Goal: Communication & Community: Answer question/provide support

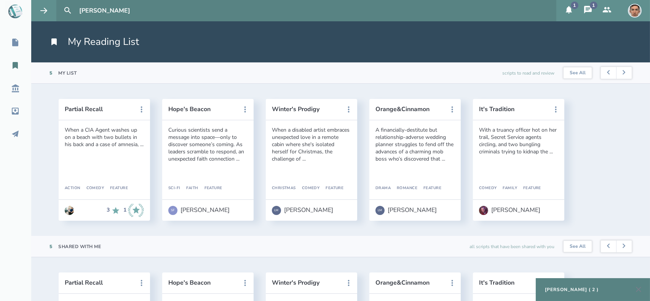
click at [569, 8] on icon at bounding box center [569, 10] width 6 height 8
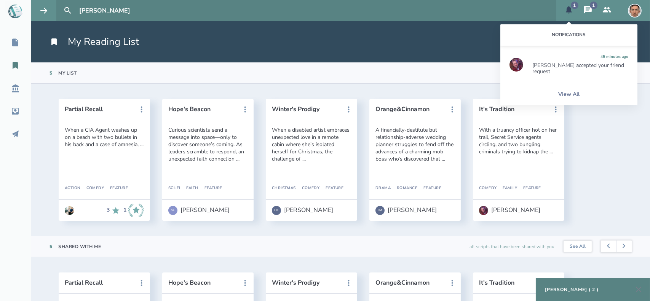
click at [563, 69] on div "[PERSON_NAME] accepted your friend request" at bounding box center [580, 68] width 96 height 12
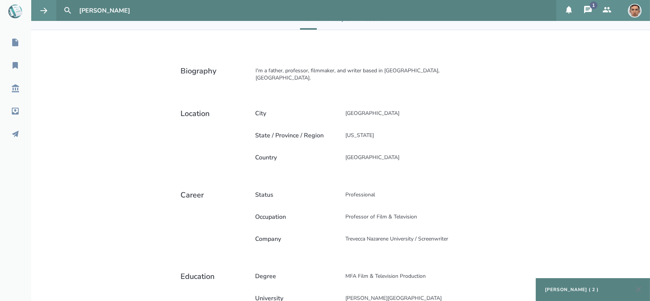
scroll to position [206, 0]
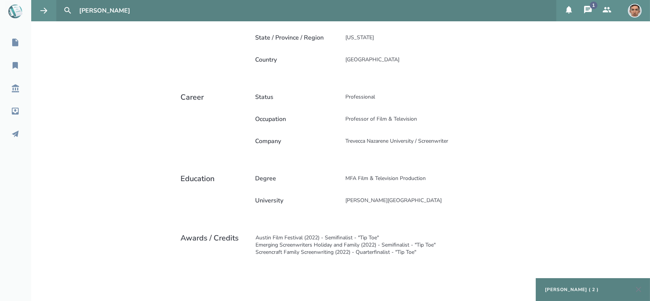
click at [587, 14] on icon at bounding box center [588, 9] width 9 height 9
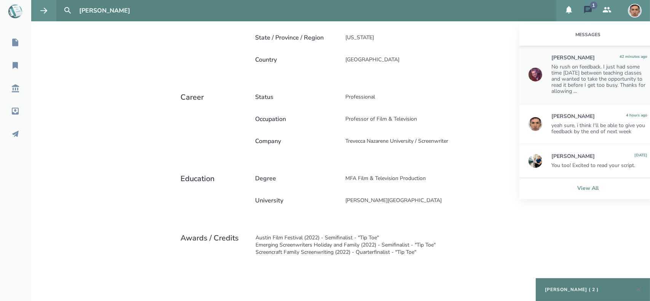
click at [596, 185] on link "View All" at bounding box center [588, 188] width 137 height 21
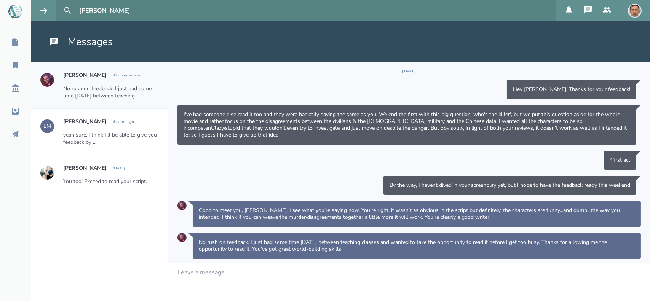
scroll to position [2, 0]
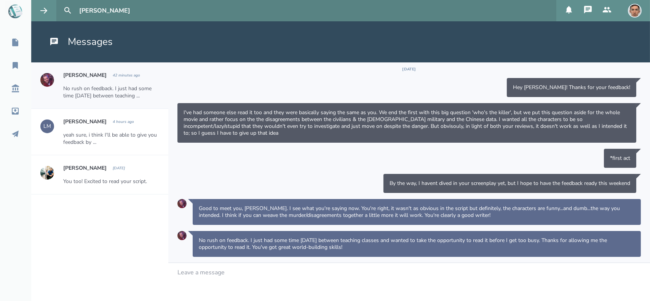
click at [231, 277] on div "Leave a message" at bounding box center [409, 282] width 482 height 38
click at [201, 273] on span "thank you for the nice comments" at bounding box center [223, 273] width 90 height 8
click at [211, 274] on span "thanks for the nice comments" at bounding box center [218, 273] width 81 height 8
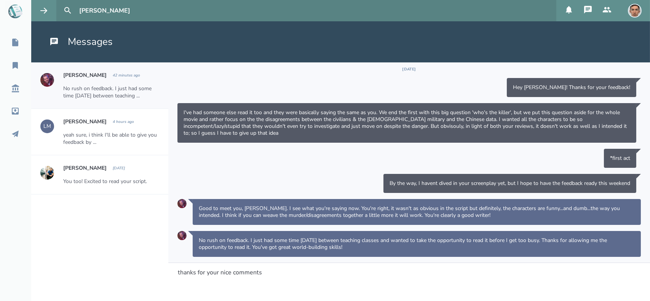
click at [266, 270] on div "thanks for your nice comments" at bounding box center [409, 272] width 463 height 7
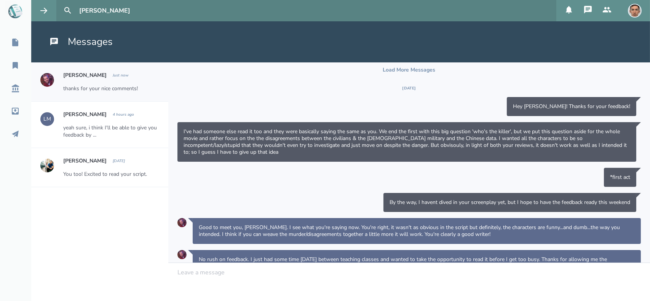
scroll to position [46, 0]
